Goal: Task Accomplishment & Management: Use online tool/utility

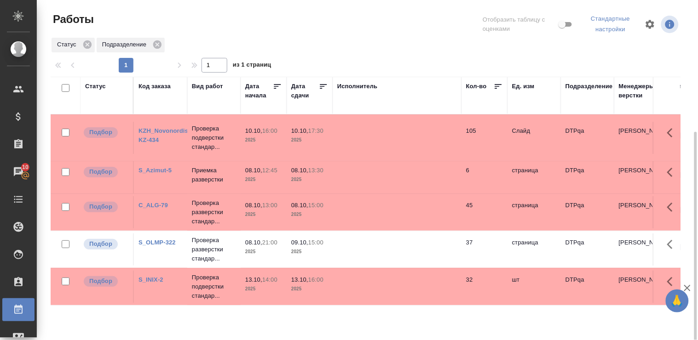
scroll to position [72, 0]
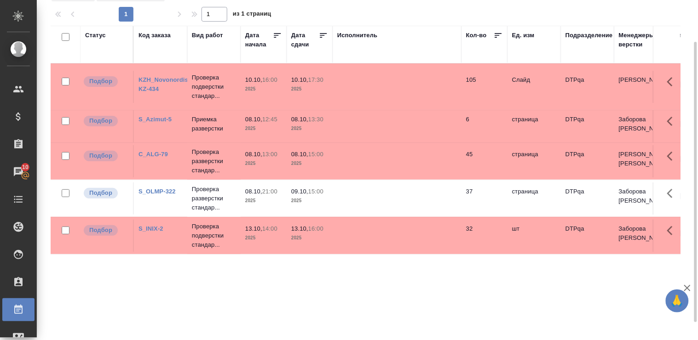
click at [91, 34] on div "Статус" at bounding box center [95, 35] width 21 height 9
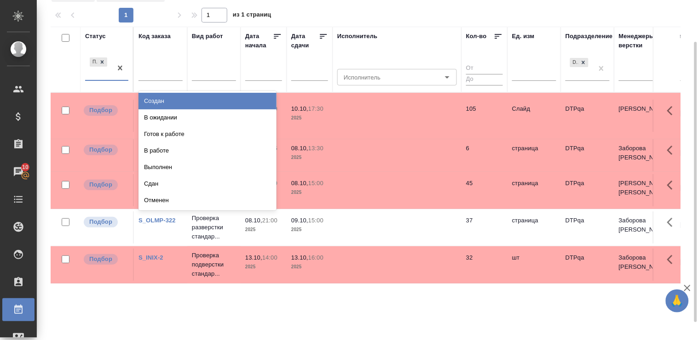
click at [108, 79] on div "Подбор" at bounding box center [98, 68] width 27 height 25
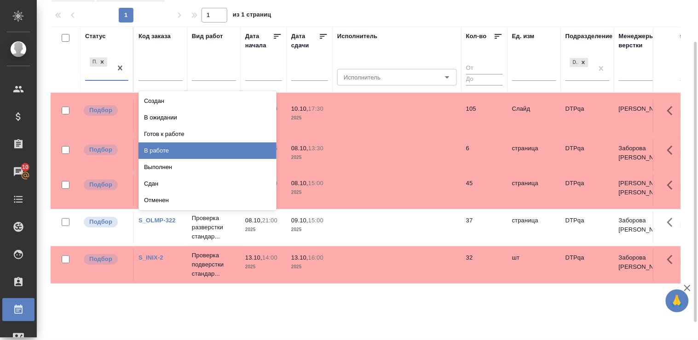
click at [182, 148] on div "В работе" at bounding box center [207, 151] width 138 height 17
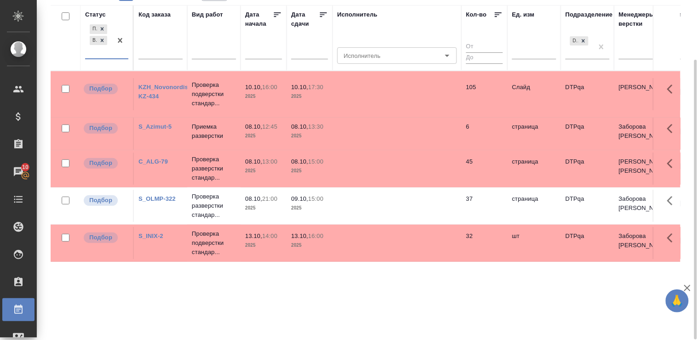
scroll to position [22, 0]
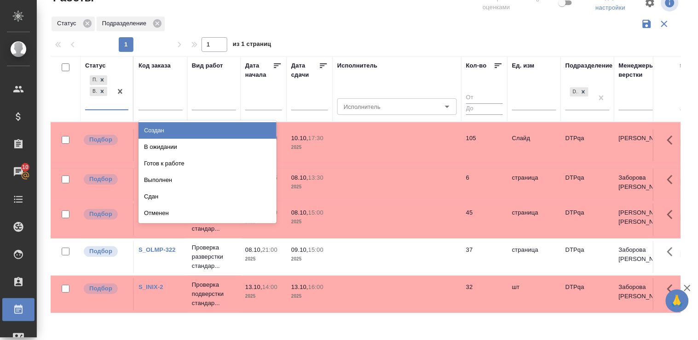
click at [89, 108] on div "Подбор В работе" at bounding box center [98, 92] width 27 height 36
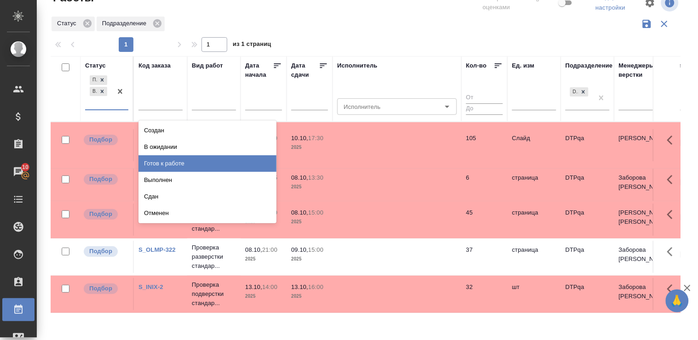
click at [215, 159] on div "Готов к работе" at bounding box center [207, 163] width 138 height 17
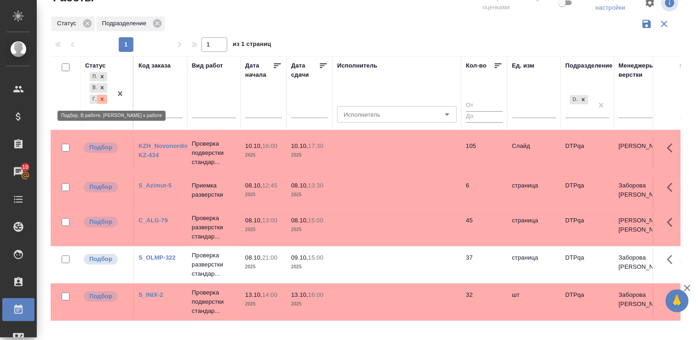
click at [103, 99] on icon at bounding box center [102, 99] width 6 height 6
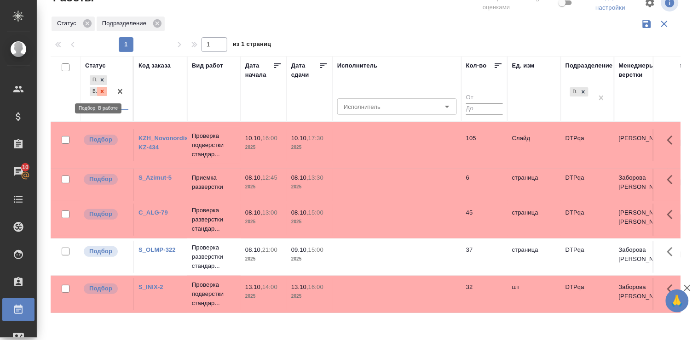
drag, startPoint x: 103, startPoint y: 99, endPoint x: 102, endPoint y: 91, distance: 7.9
click at [102, 91] on icon at bounding box center [102, 91] width 3 height 3
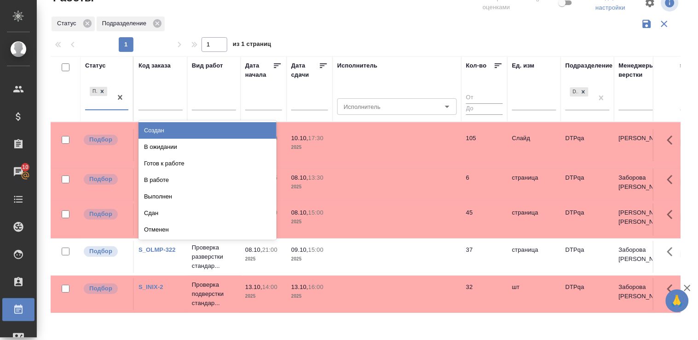
click at [86, 109] on div "Подбор" at bounding box center [98, 97] width 27 height 25
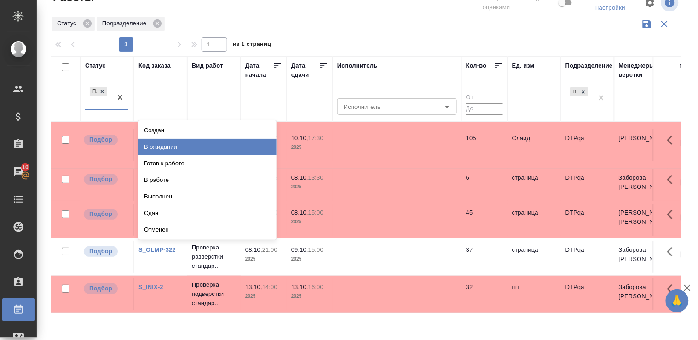
click at [222, 145] on div "В ожидании" at bounding box center [207, 147] width 138 height 17
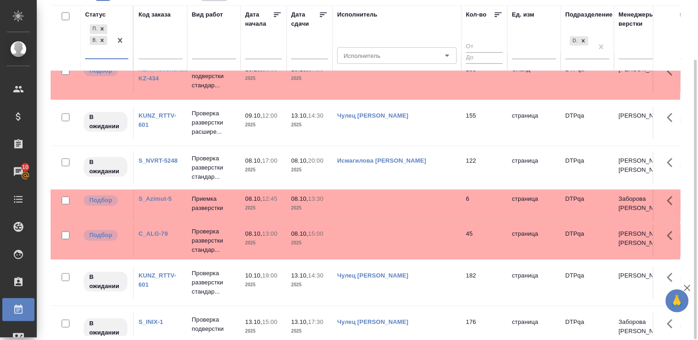
scroll to position [67, 0]
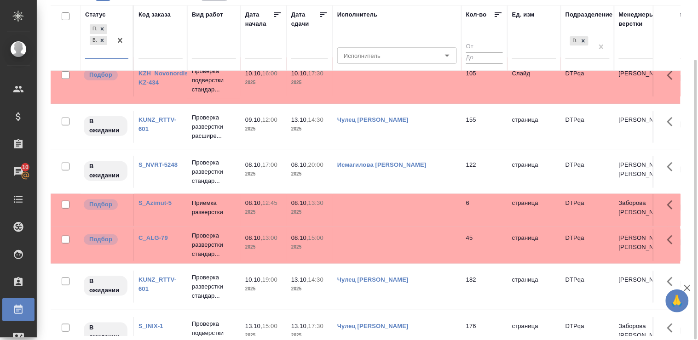
click at [160, 117] on link "KUNZ_RTTV-601" at bounding box center [157, 124] width 38 height 16
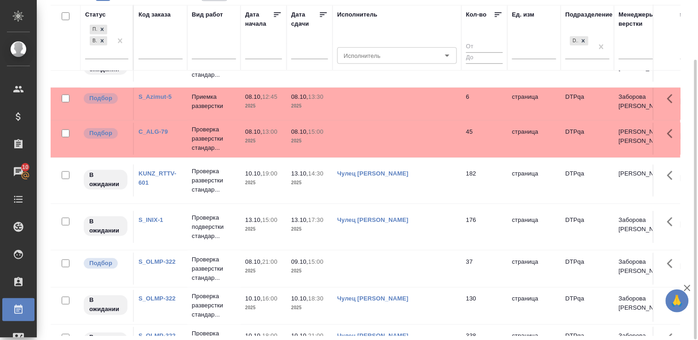
scroll to position [237, 0]
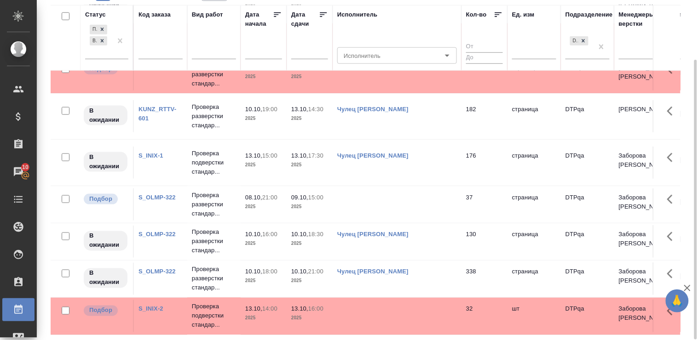
drag, startPoint x: 682, startPoint y: 132, endPoint x: 679, endPoint y: 143, distance: 11.3
click at [679, 143] on div "Статус Подбор В ожидании Код заказа Вид работ Дата начала Дата сдачи Исполнител…" at bounding box center [369, 170] width 637 height 331
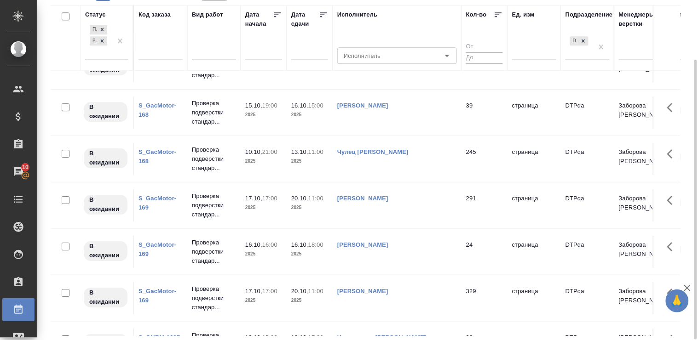
scroll to position [672, 0]
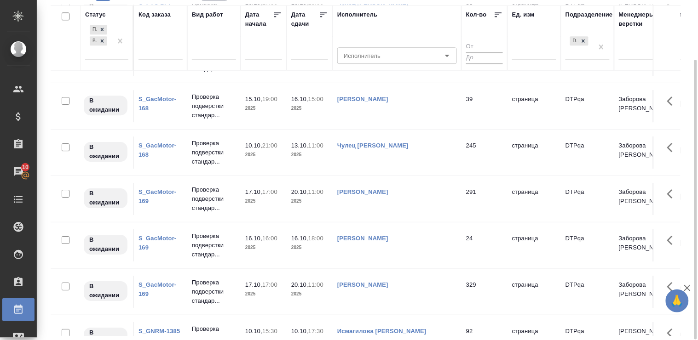
drag, startPoint x: 683, startPoint y: 258, endPoint x: 672, endPoint y: 251, distance: 13.2
click at [672, 251] on div "Статус Подбор В ожидании Код заказа Вид работ Дата начала Дата сдачи Исполнител…" at bounding box center [369, 170] width 637 height 331
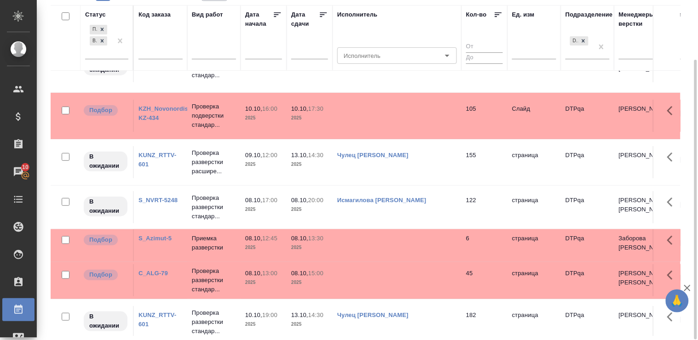
scroll to position [0, 0]
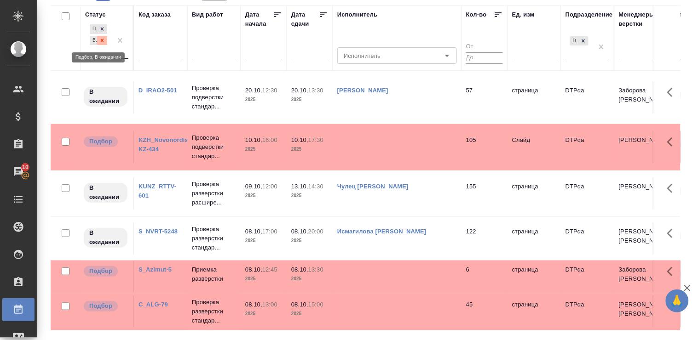
click at [104, 39] on icon at bounding box center [102, 40] width 6 height 6
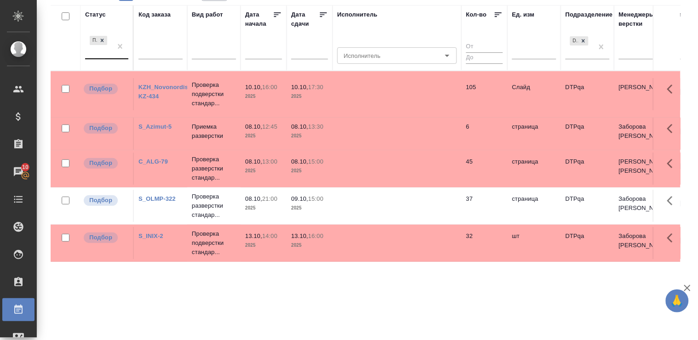
click at [100, 15] on div "Статус" at bounding box center [95, 14] width 21 height 9
click at [98, 14] on div "Статус" at bounding box center [95, 15] width 21 height 9
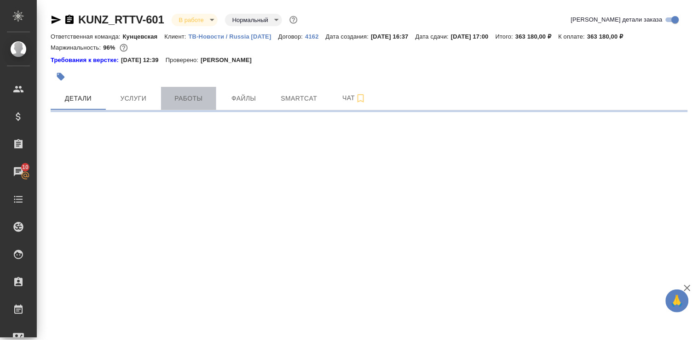
click at [196, 97] on span "Работы" at bounding box center [188, 98] width 44 height 11
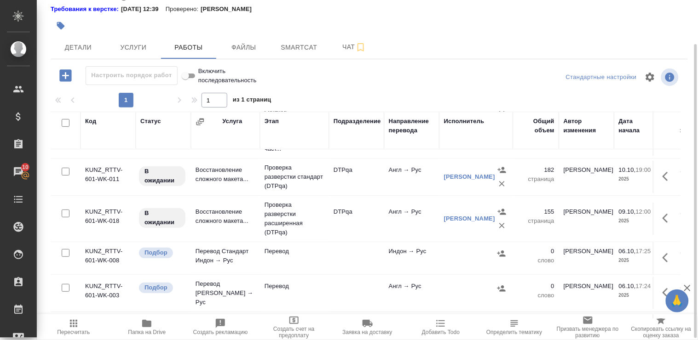
scroll to position [71, 0]
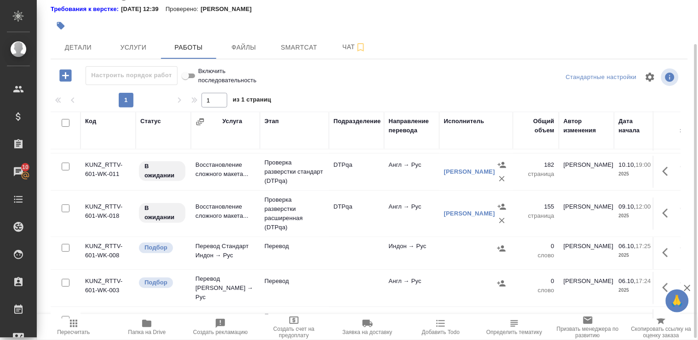
drag, startPoint x: 671, startPoint y: 189, endPoint x: 669, endPoint y: 197, distance: 7.6
drag, startPoint x: 669, startPoint y: 197, endPoint x: 664, endPoint y: 210, distance: 13.7
click at [667, 205] on tr "KUNZ_RTTV-601-WK-018 В ожидании Восстановление сложного макета... Проверка разв…" at bounding box center [572, 214] width 1042 height 46
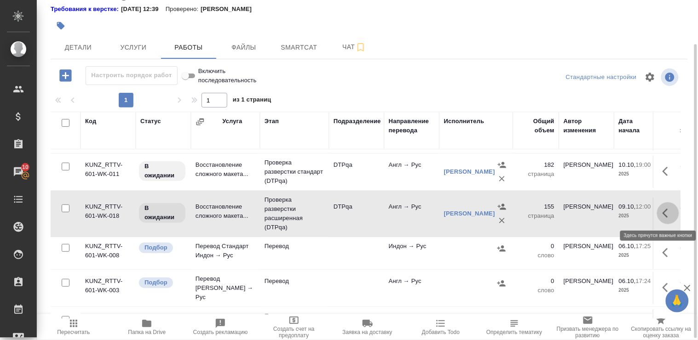
click at [664, 210] on button "button" at bounding box center [668, 213] width 22 height 22
click at [681, 201] on div "Код Статус Услуга Этап Подразделение Направление перевода Исполнитель Общий объ…" at bounding box center [369, 215] width 637 height 207
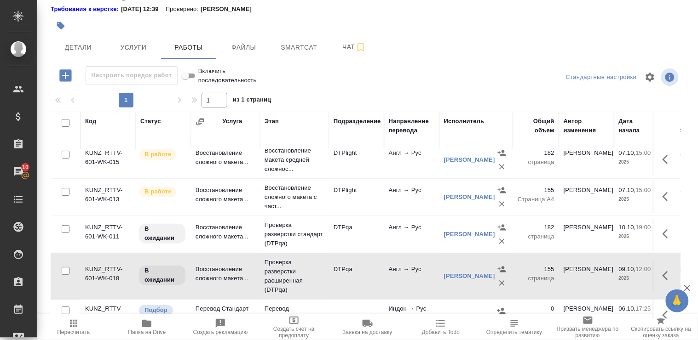
scroll to position [0, 0]
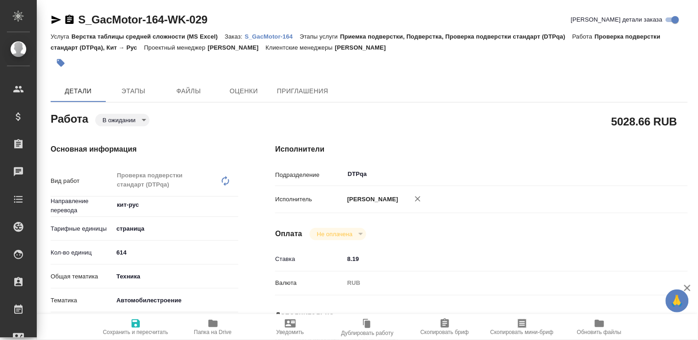
type textarea "x"
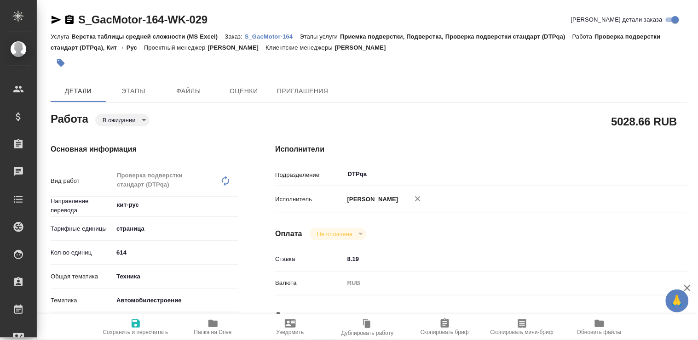
type textarea "x"
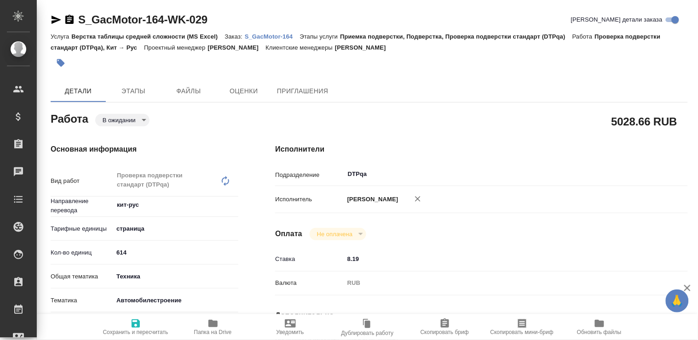
type textarea "x"
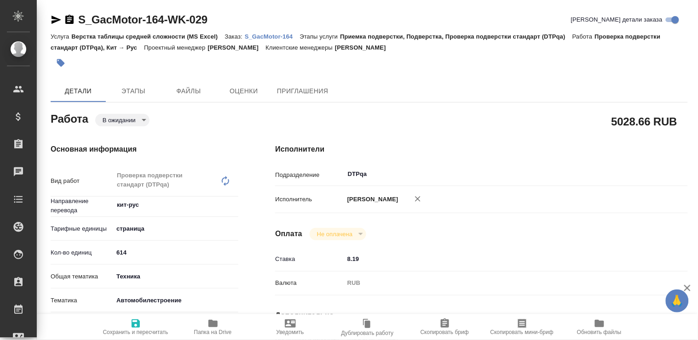
type textarea "x"
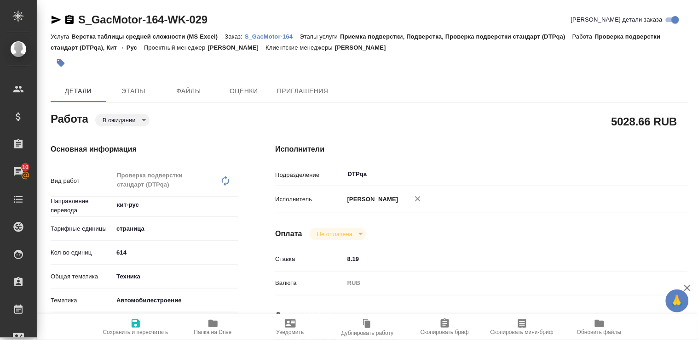
type textarea "x"
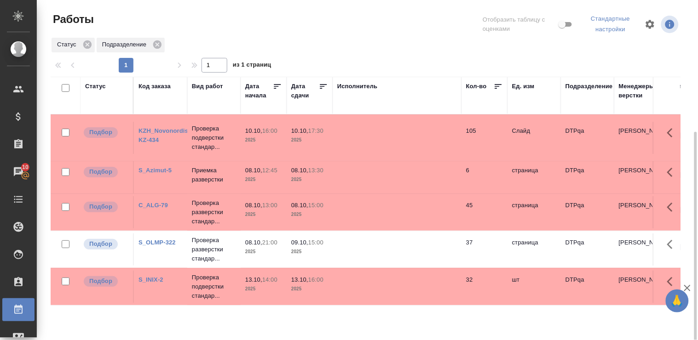
scroll to position [72, 0]
